Goal: Transaction & Acquisition: Purchase product/service

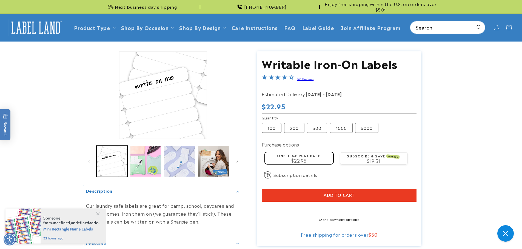
click at [274, 131] on label "100 Variant sold out or unavailable" at bounding box center [272, 128] width 20 height 10
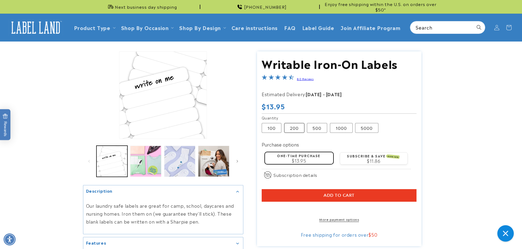
click at [294, 130] on label "200 Variant sold out or unavailable" at bounding box center [294, 128] width 20 height 10
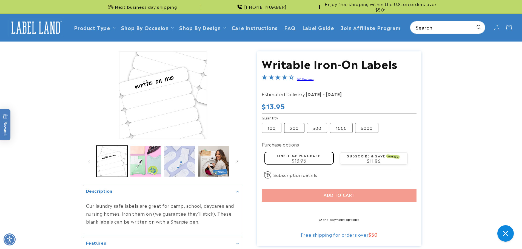
click at [294, 130] on label "200 Variant sold out or unavailable" at bounding box center [294, 128] width 20 height 10
